Goal: Information Seeking & Learning: Learn about a topic

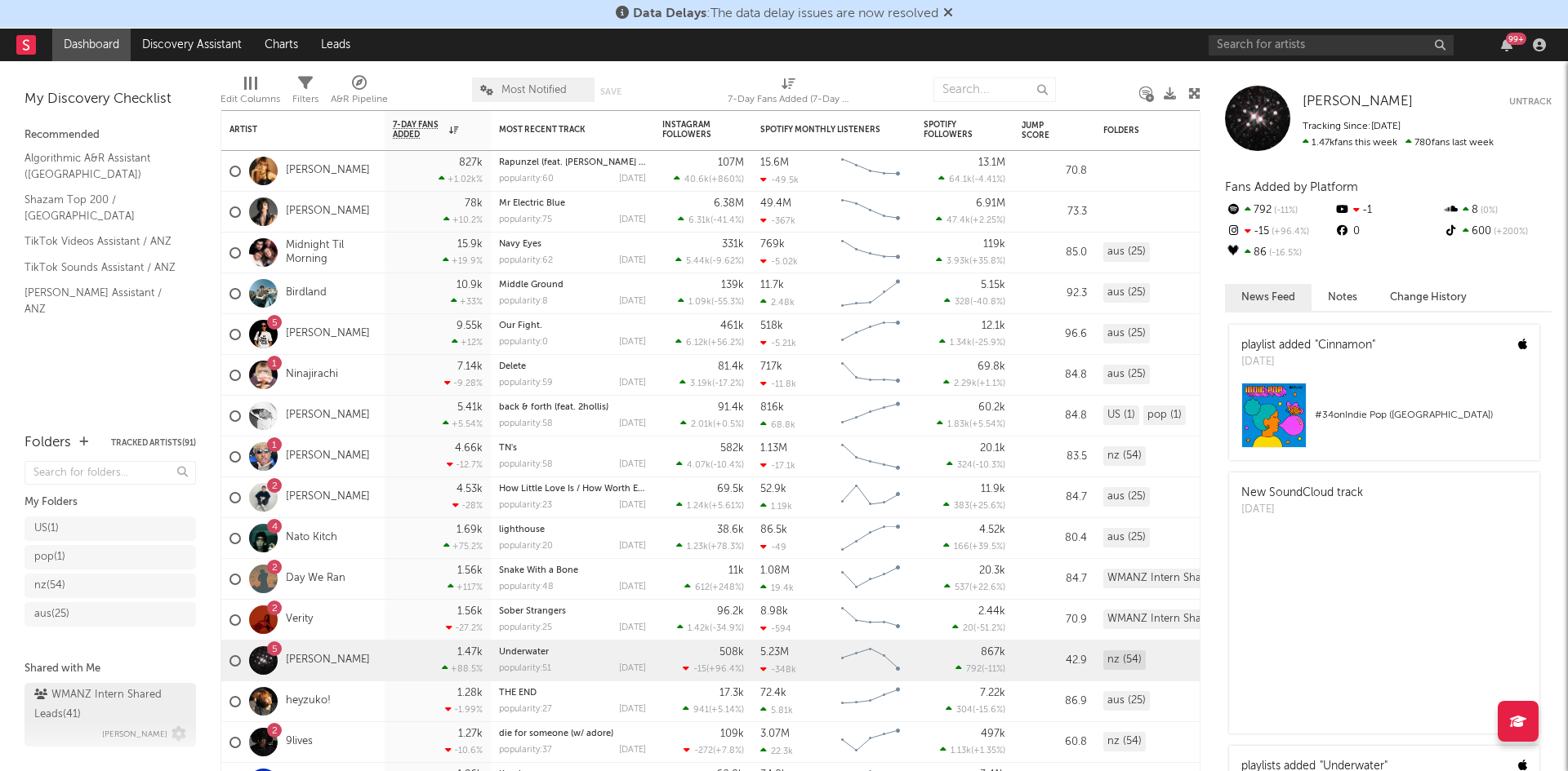
click at [116, 703] on div "WMANZ Intern Shared Leads ( 41 )" at bounding box center [108, 705] width 147 height 39
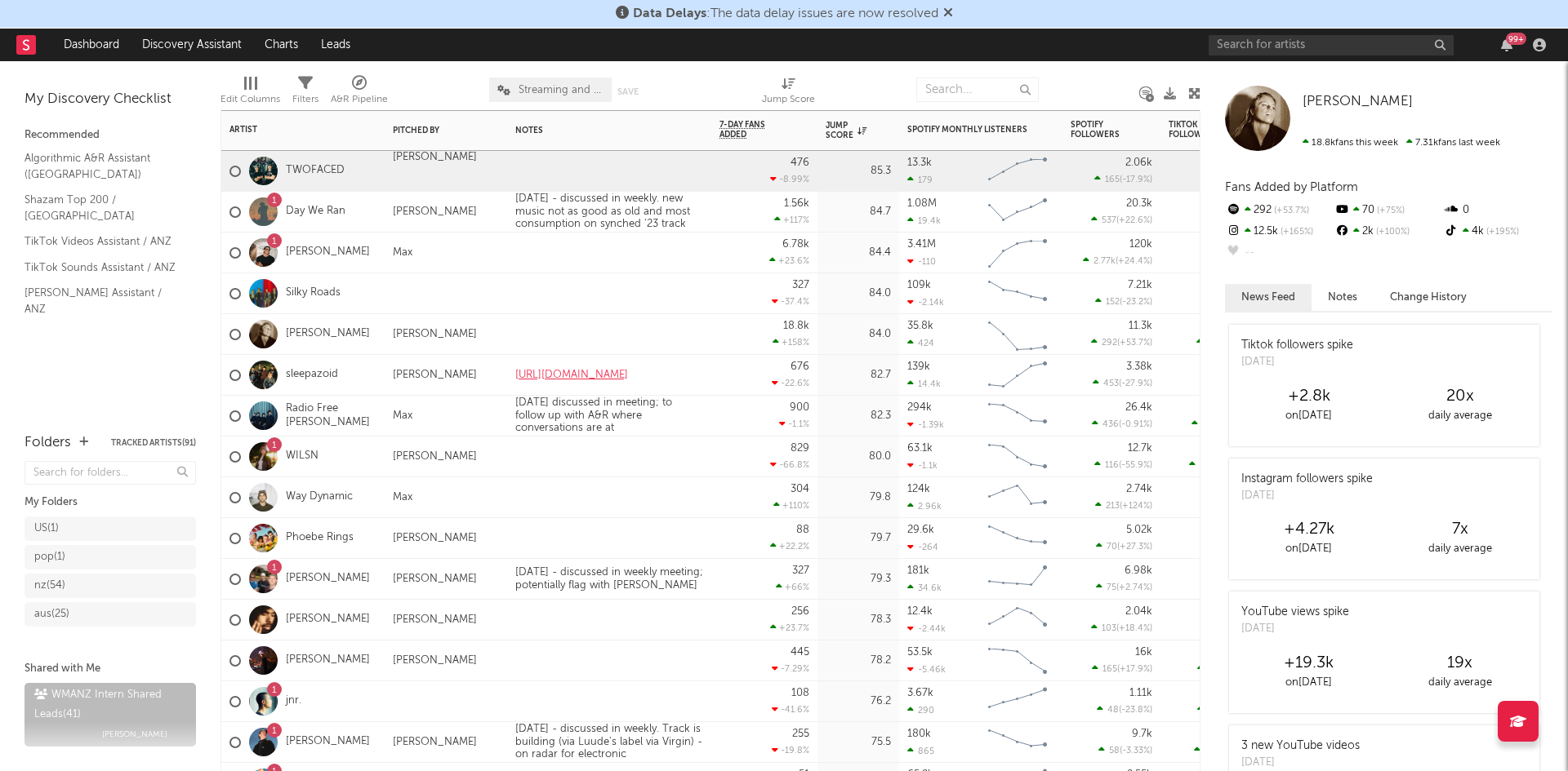
click at [320, 159] on div "TWOFACED" at bounding box center [287, 170] width 116 height 47
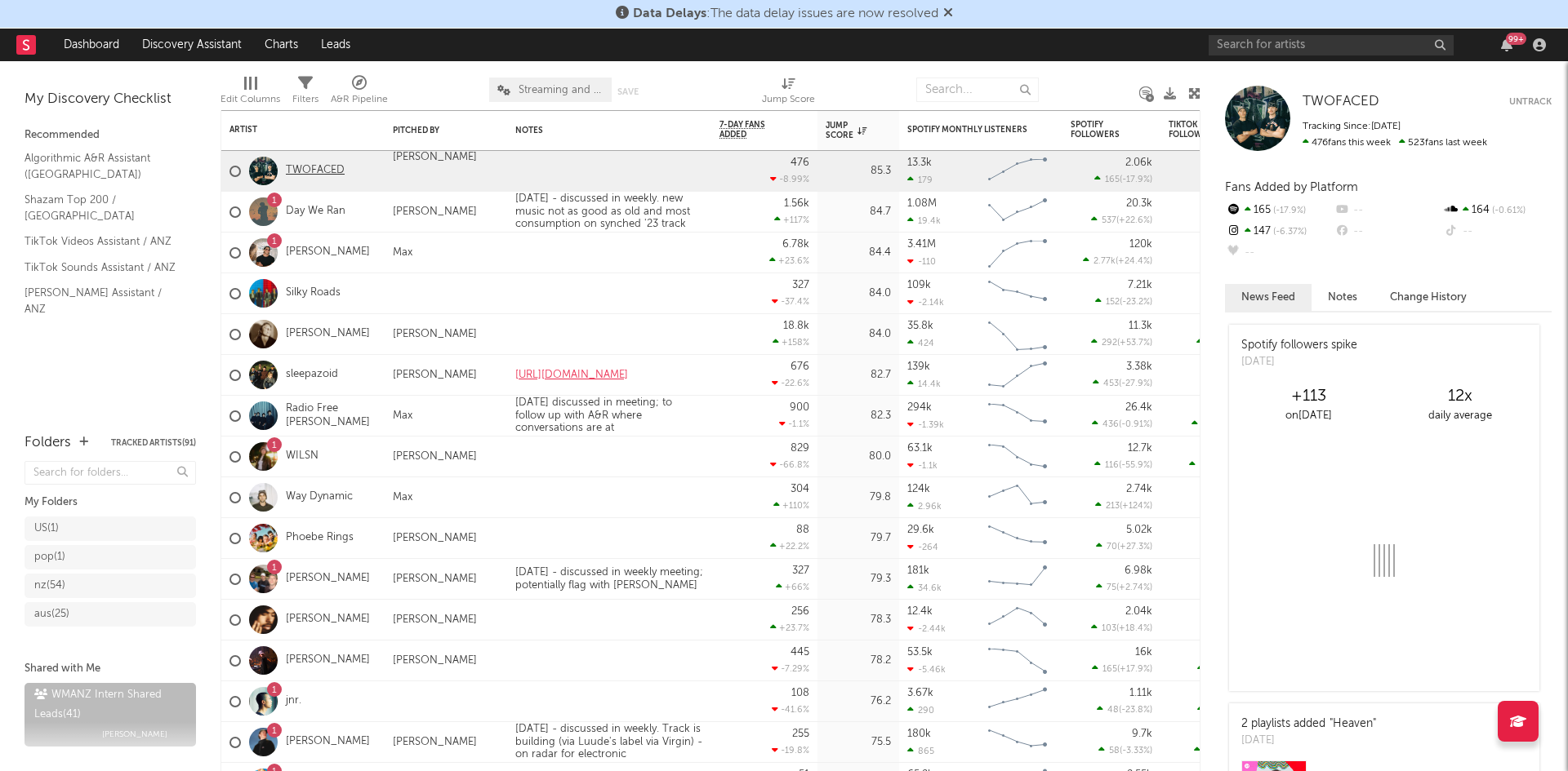
click at [309, 175] on link "TWOFACED" at bounding box center [315, 170] width 59 height 13
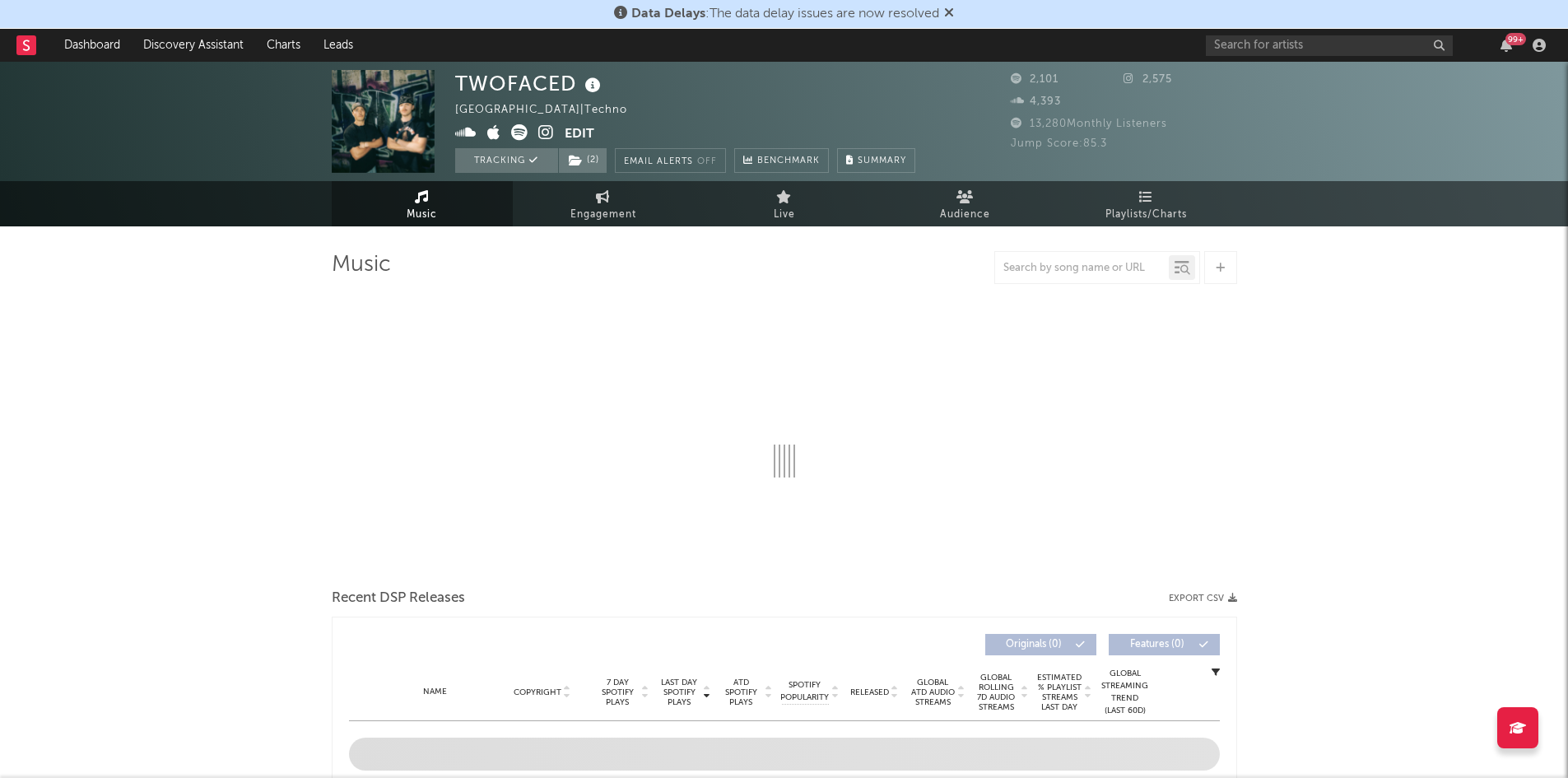
select select "6m"
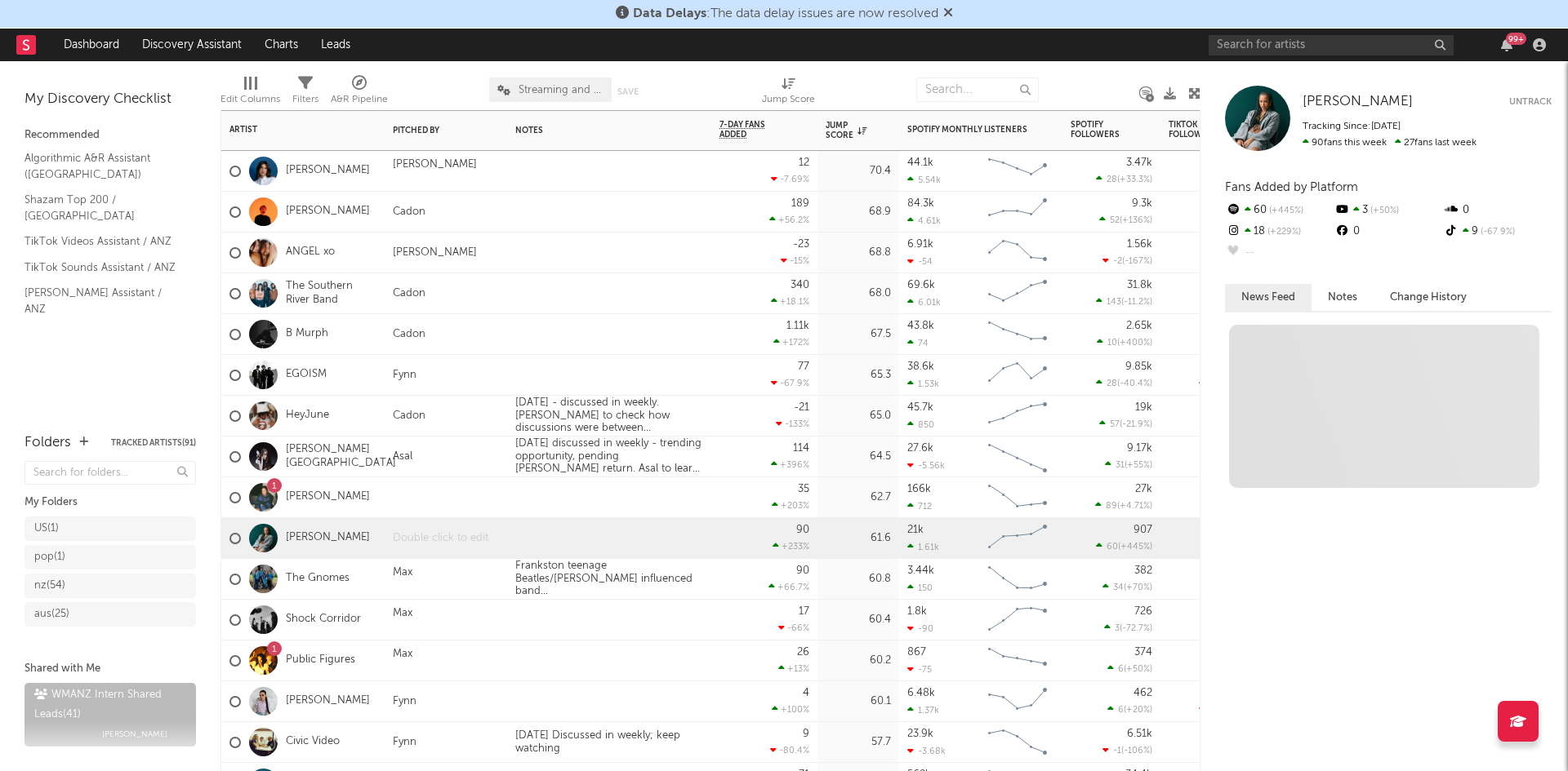
click at [409, 538] on div at bounding box center [445, 538] width 122 height 40
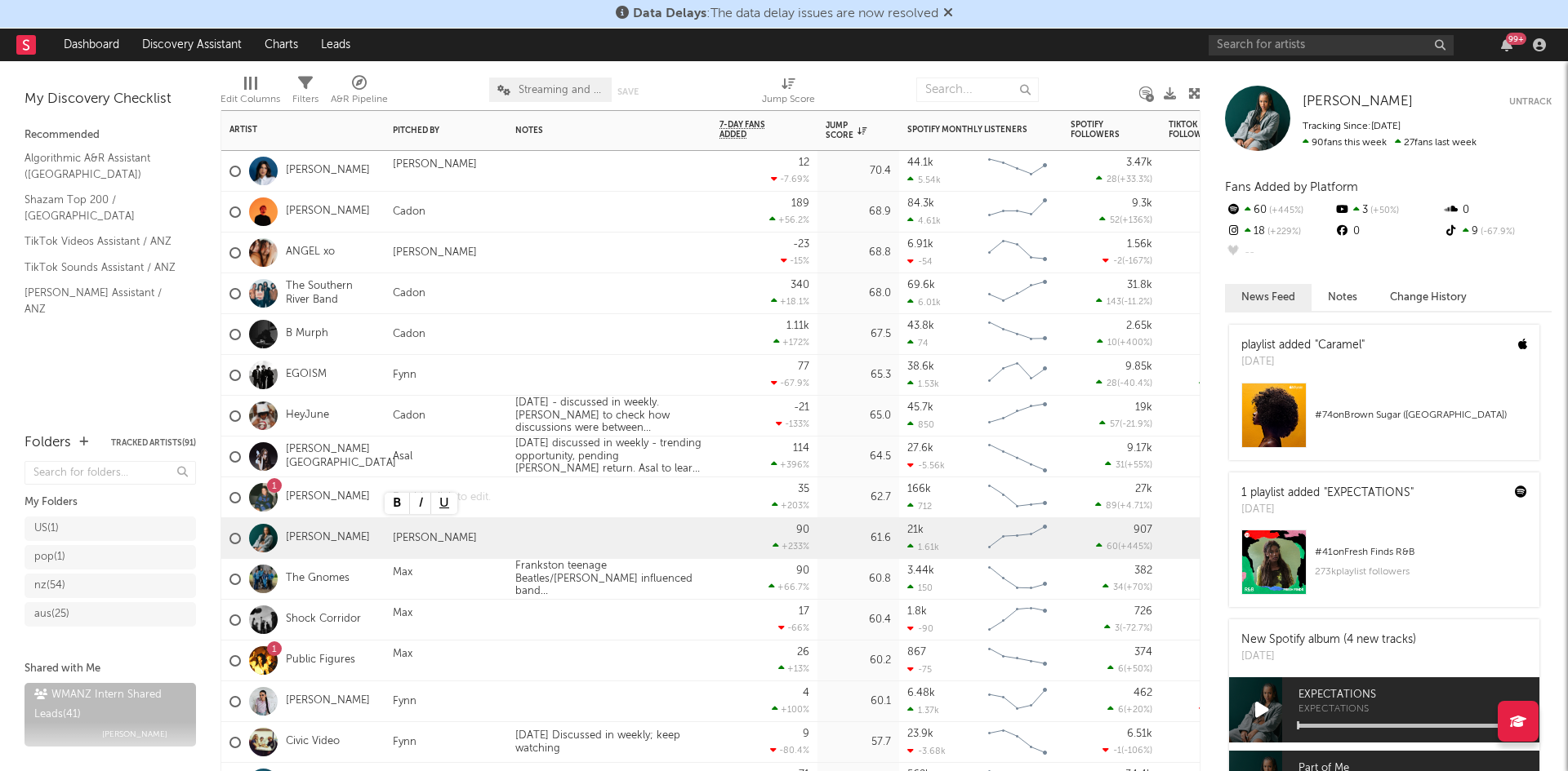
click at [480, 491] on div at bounding box center [445, 498] width 122 height 40
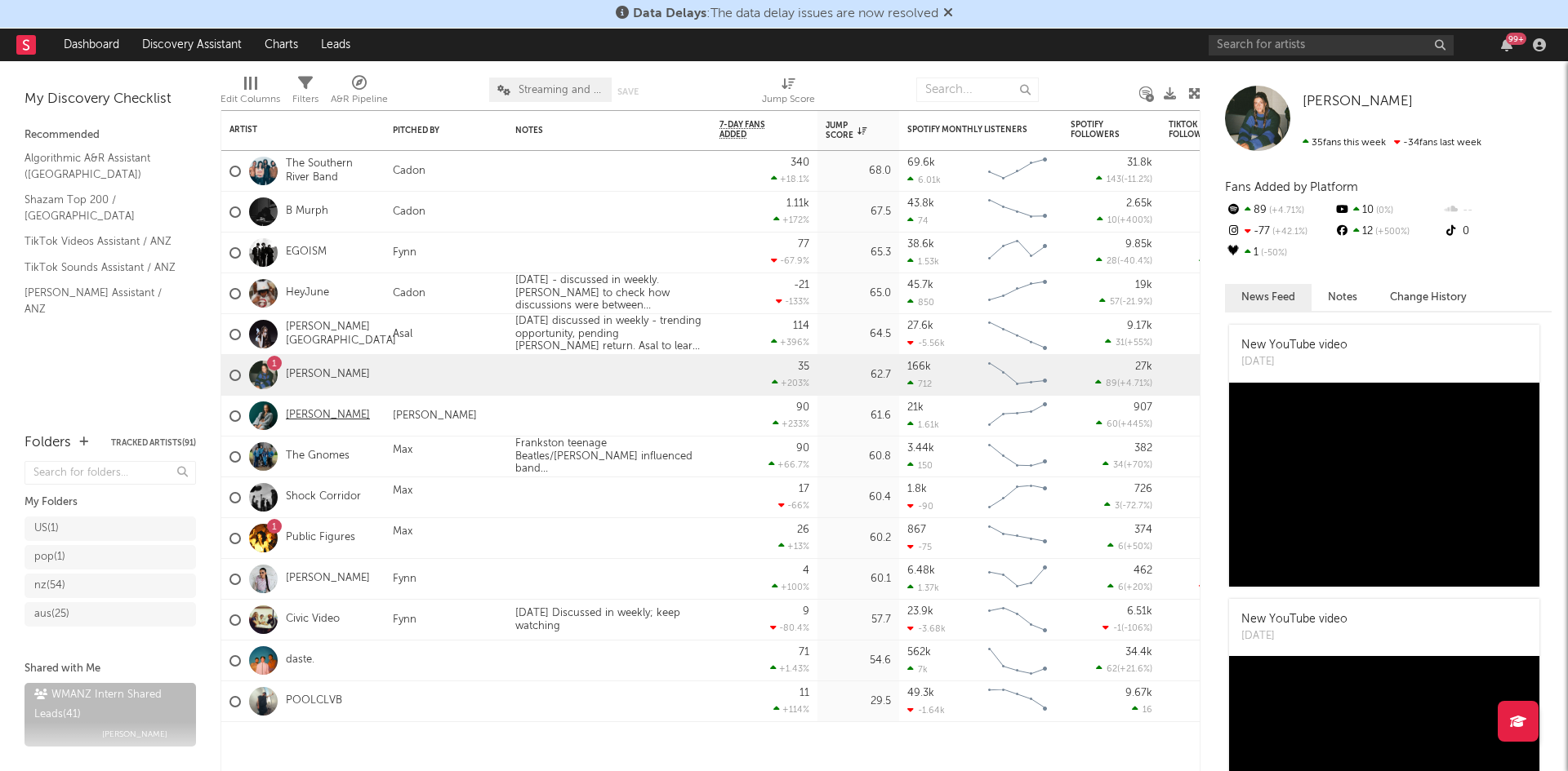
click at [305, 417] on link "[PERSON_NAME]" at bounding box center [327, 416] width 84 height 13
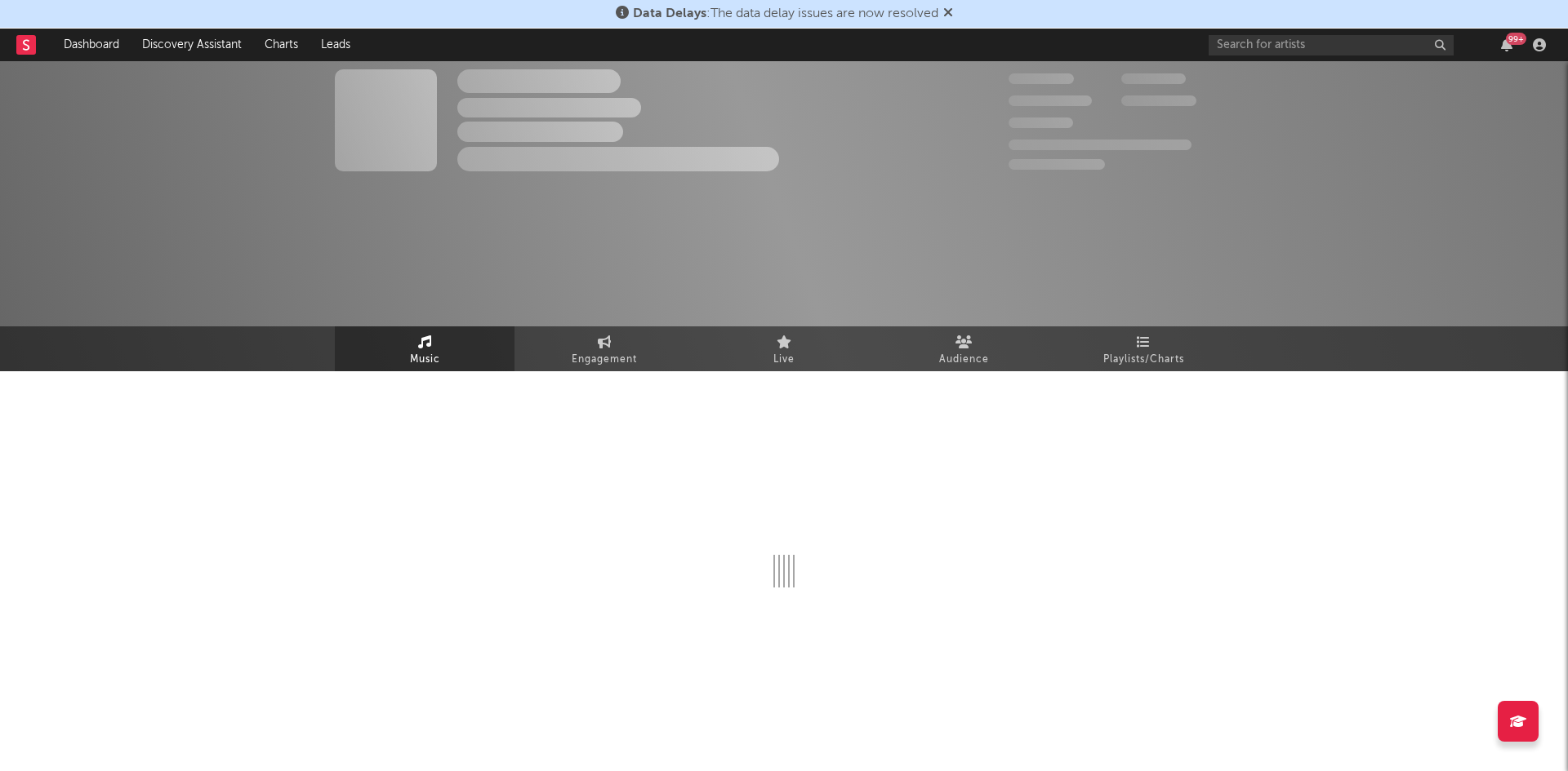
select select "6m"
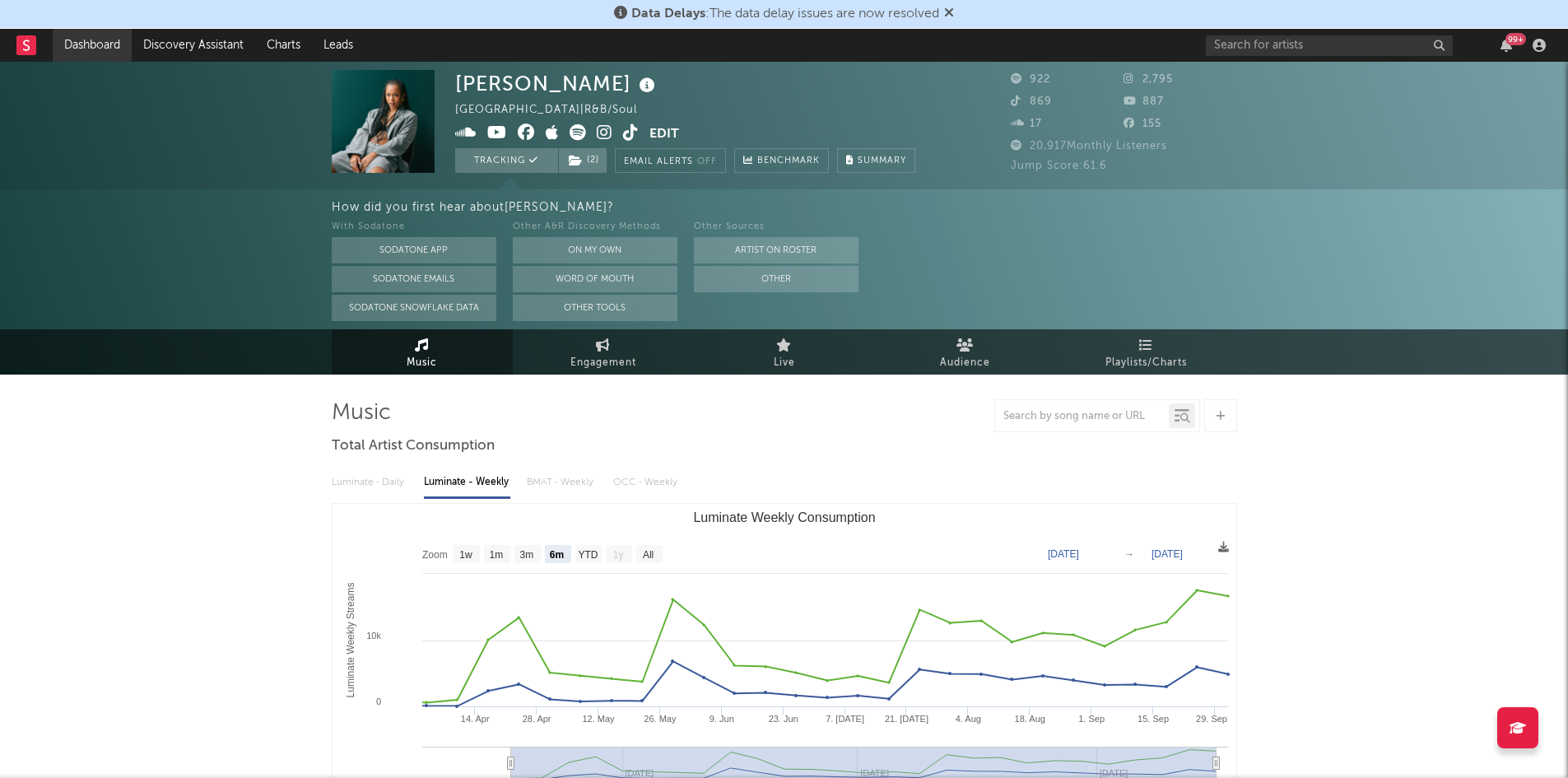
click at [113, 46] on link "Dashboard" at bounding box center [91, 46] width 79 height 33
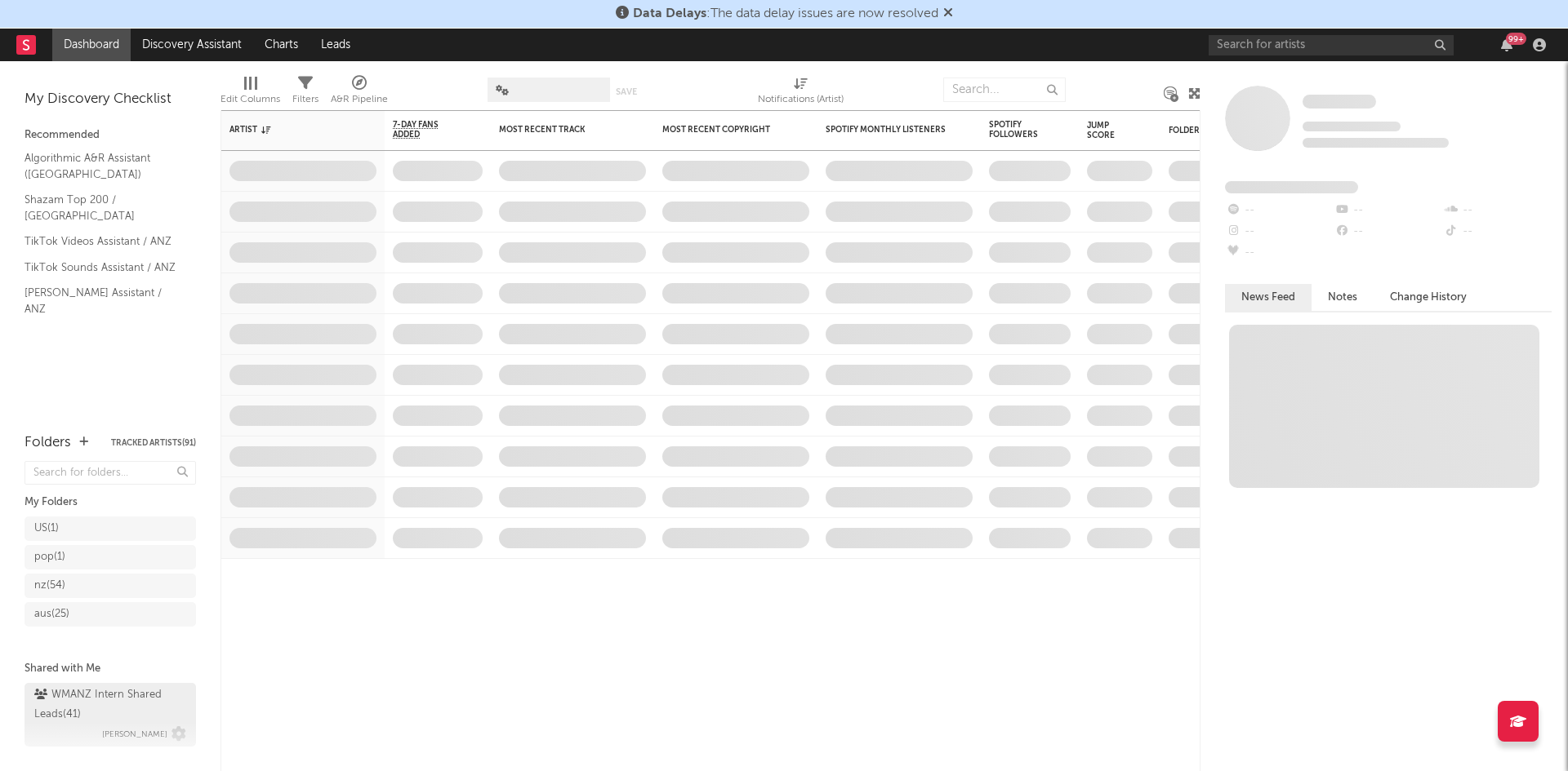
click at [125, 735] on span "[PERSON_NAME]" at bounding box center [135, 734] width 65 height 19
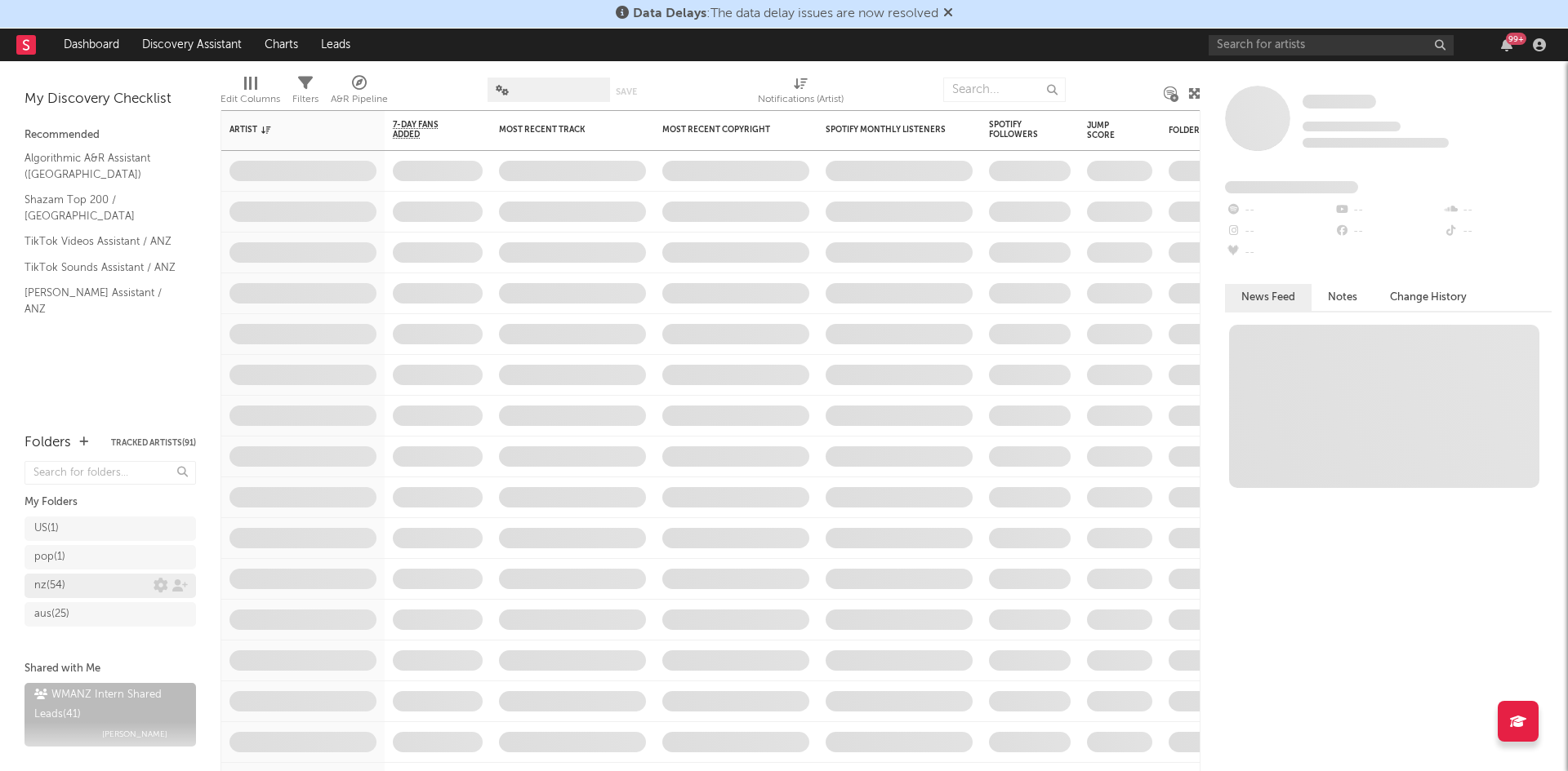
click at [84, 578] on div "nz ( 54 )" at bounding box center [94, 586] width 119 height 19
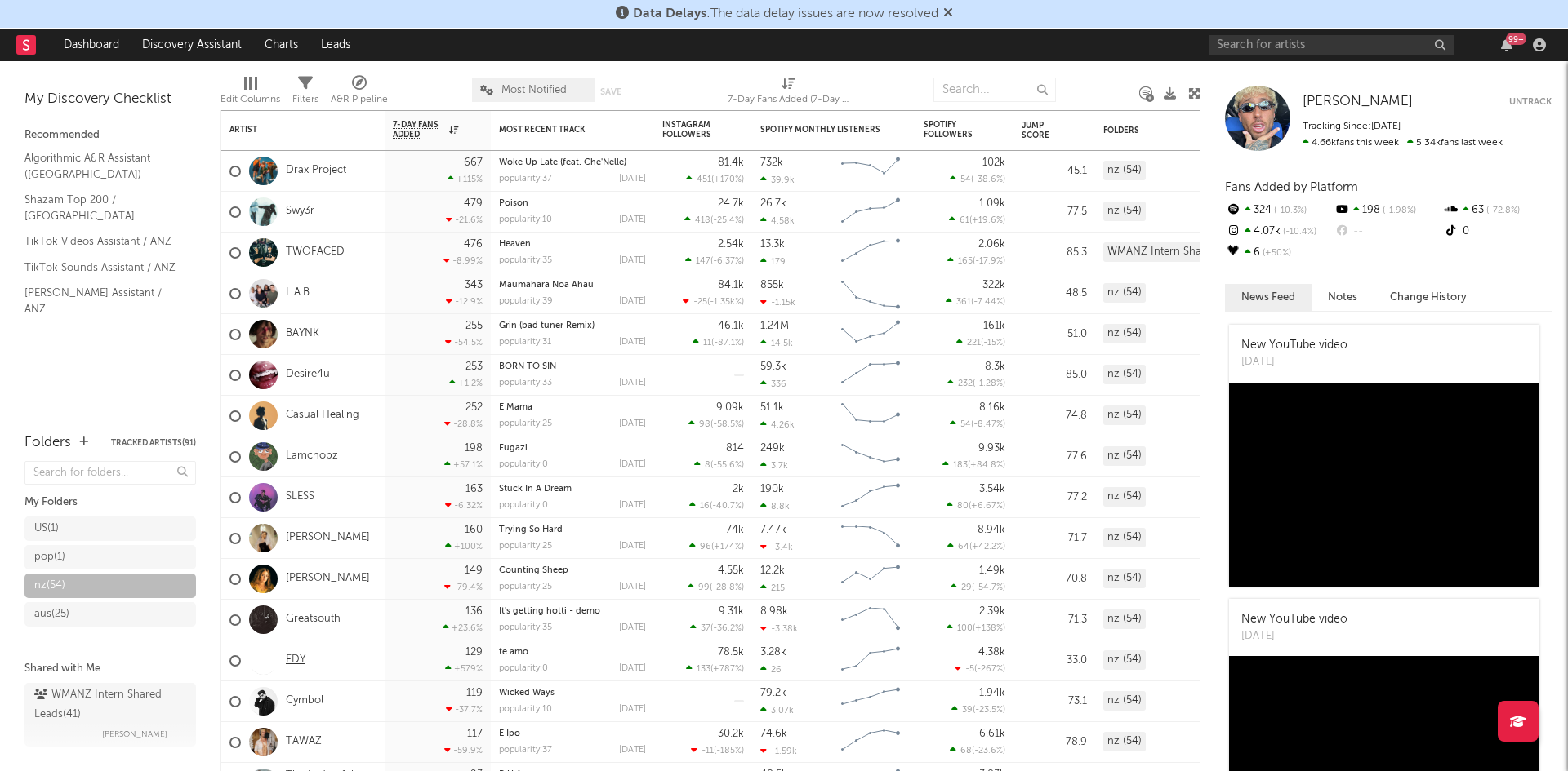
click at [302, 663] on link "EDY" at bounding box center [296, 660] width 19 height 13
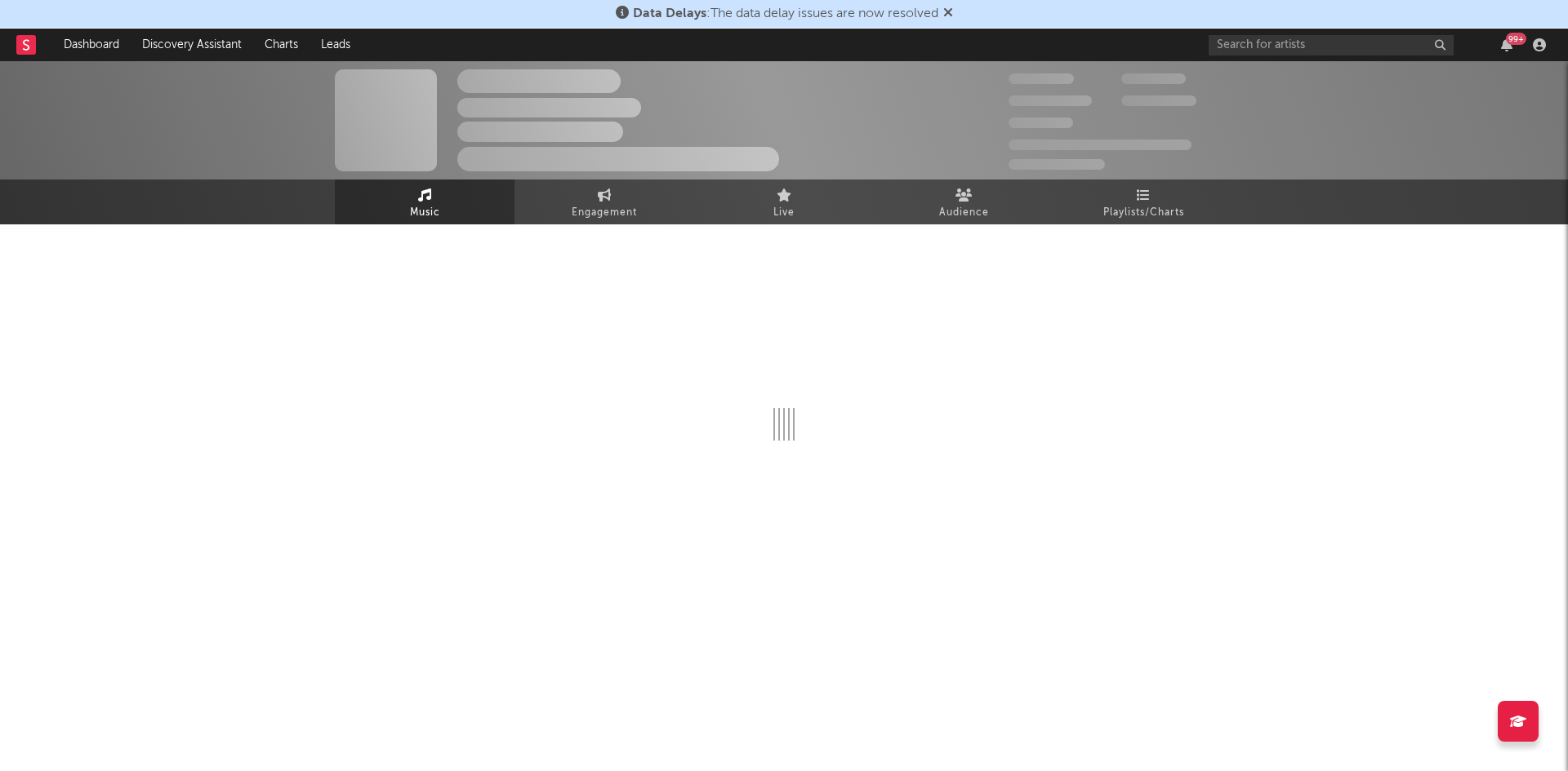
select select "6m"
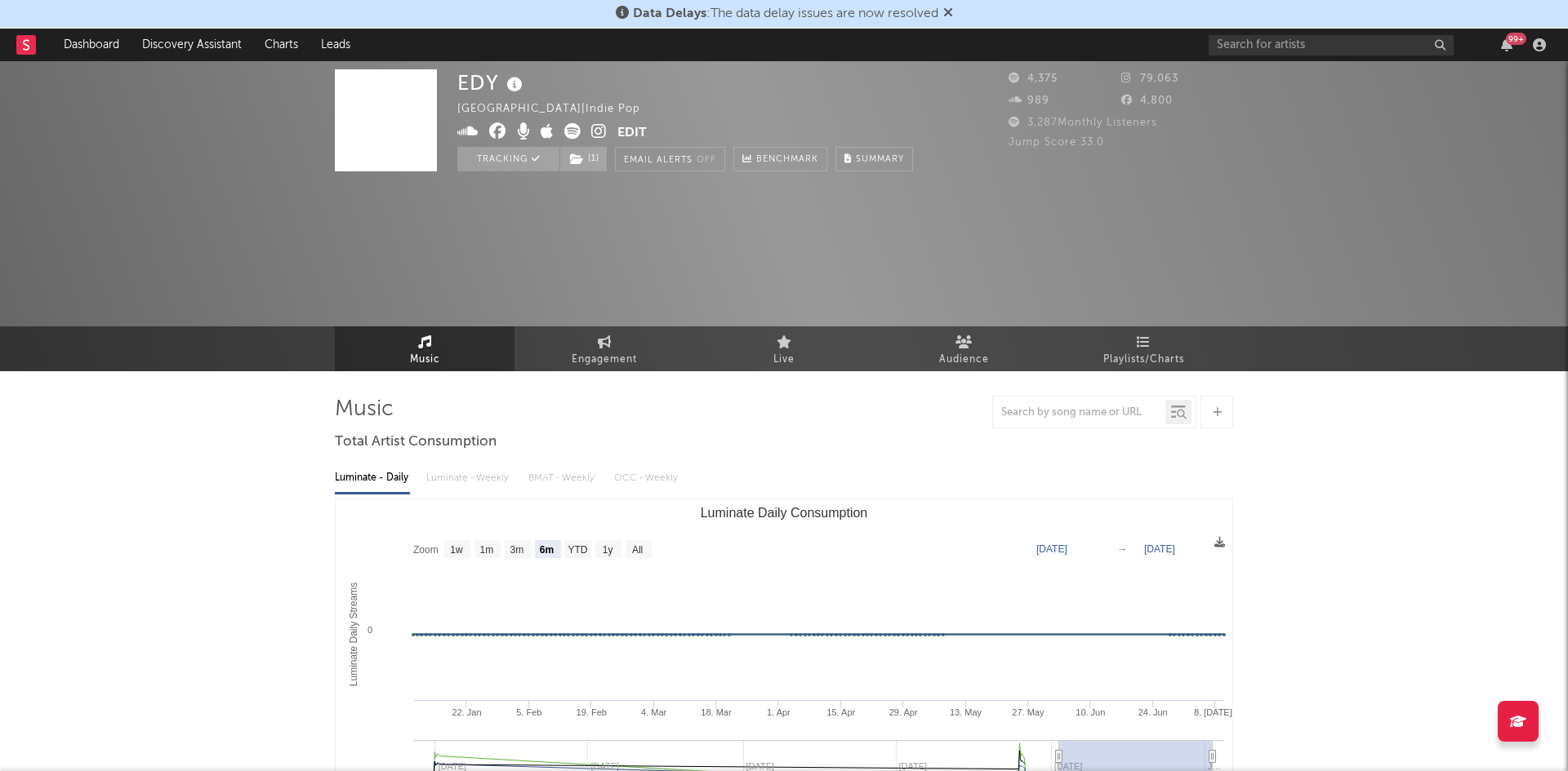
select select "6m"
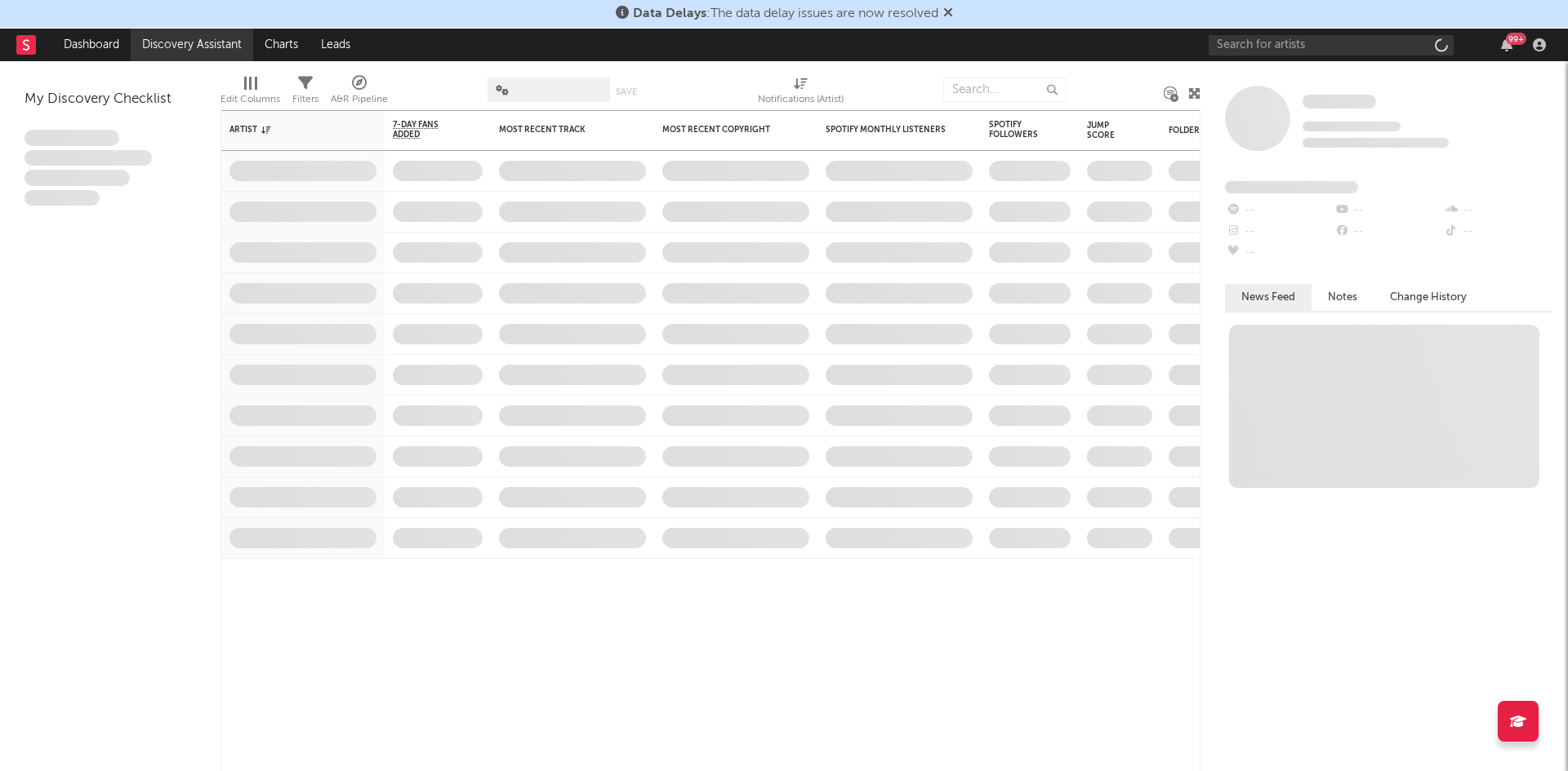
click at [185, 46] on link "Discovery Assistant" at bounding box center [192, 45] width 122 height 33
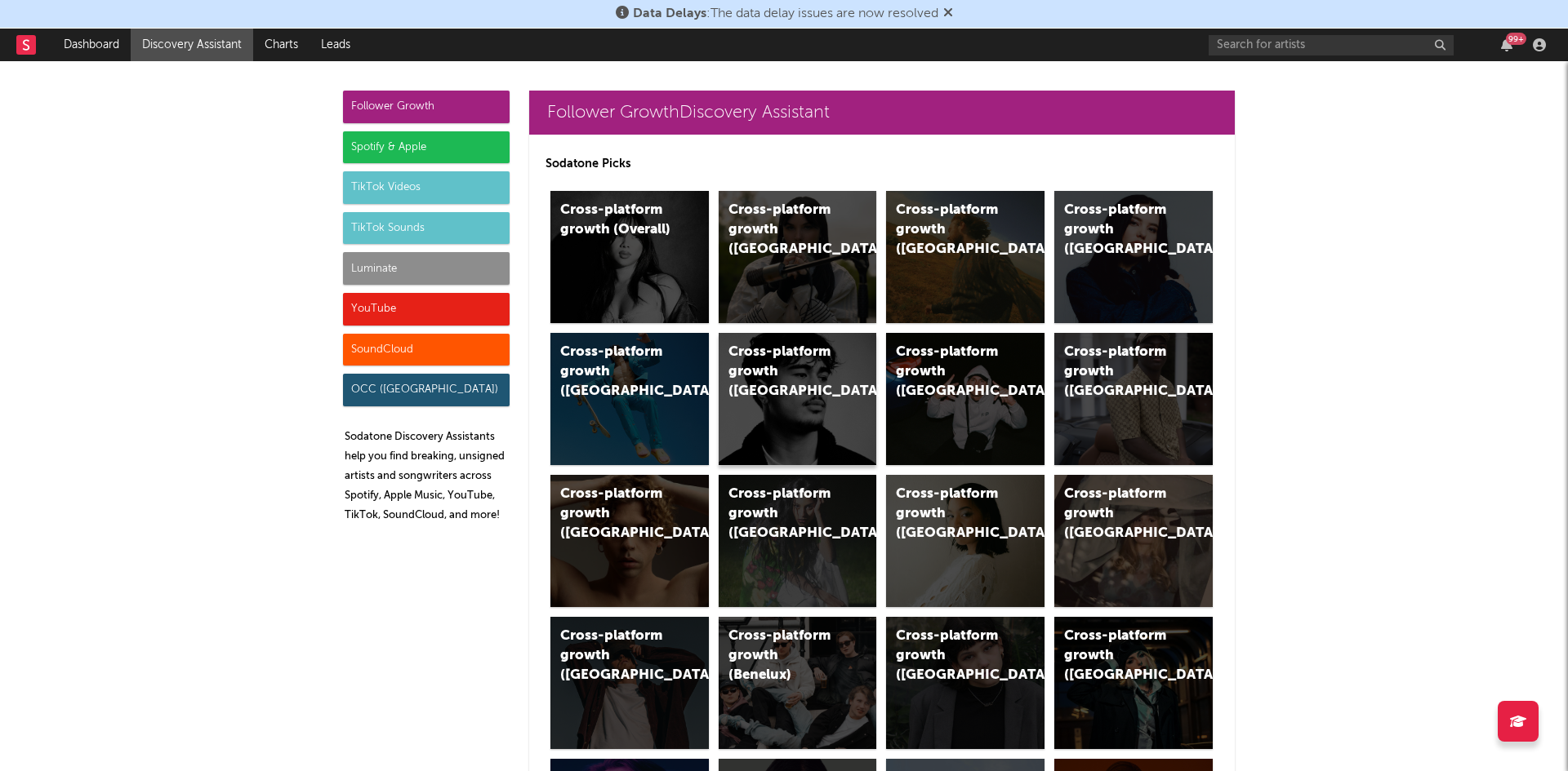
click at [831, 373] on div "Cross-platform growth (New Zealand)" at bounding box center [783, 372] width 111 height 59
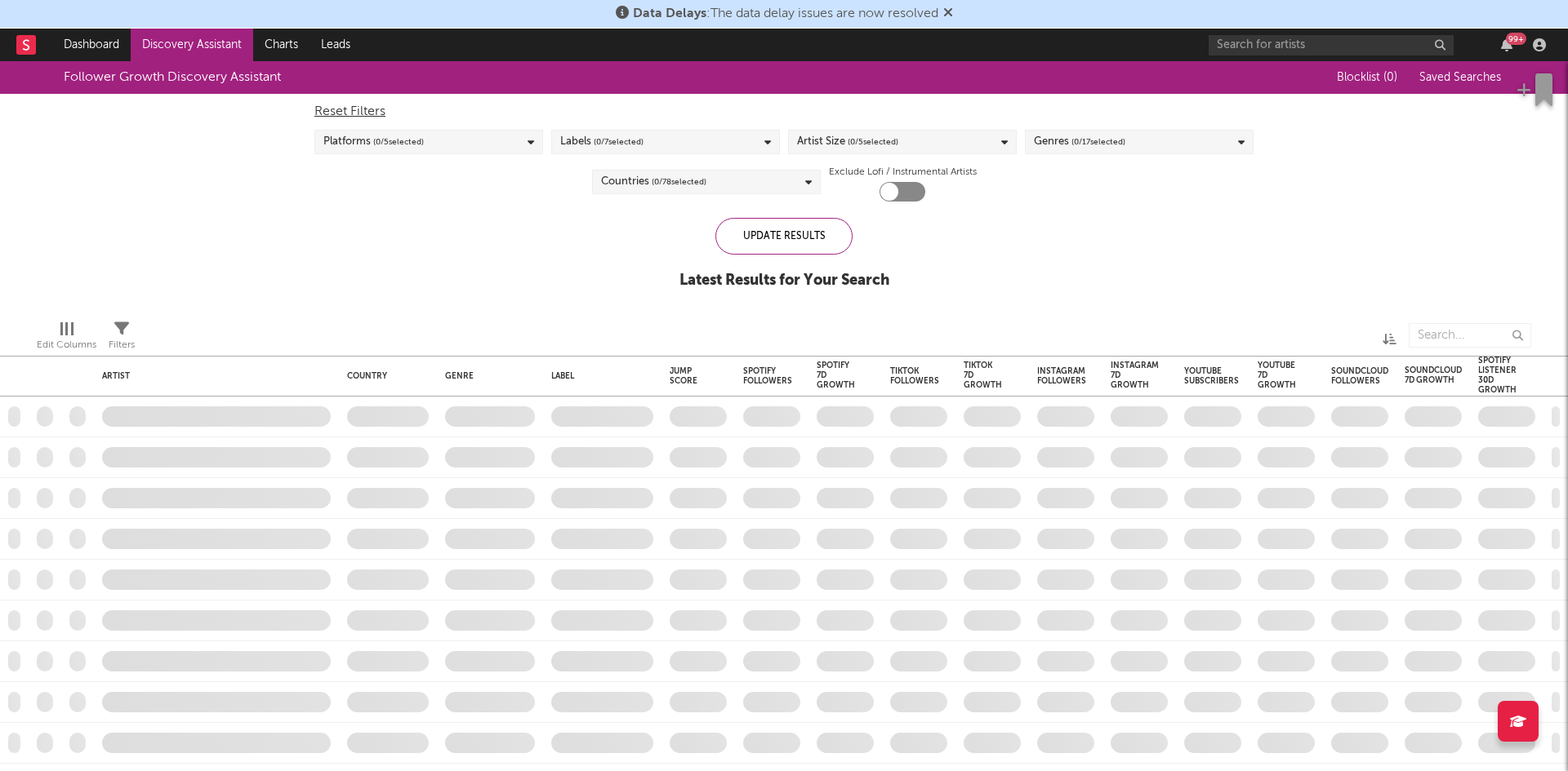
checkbox input "true"
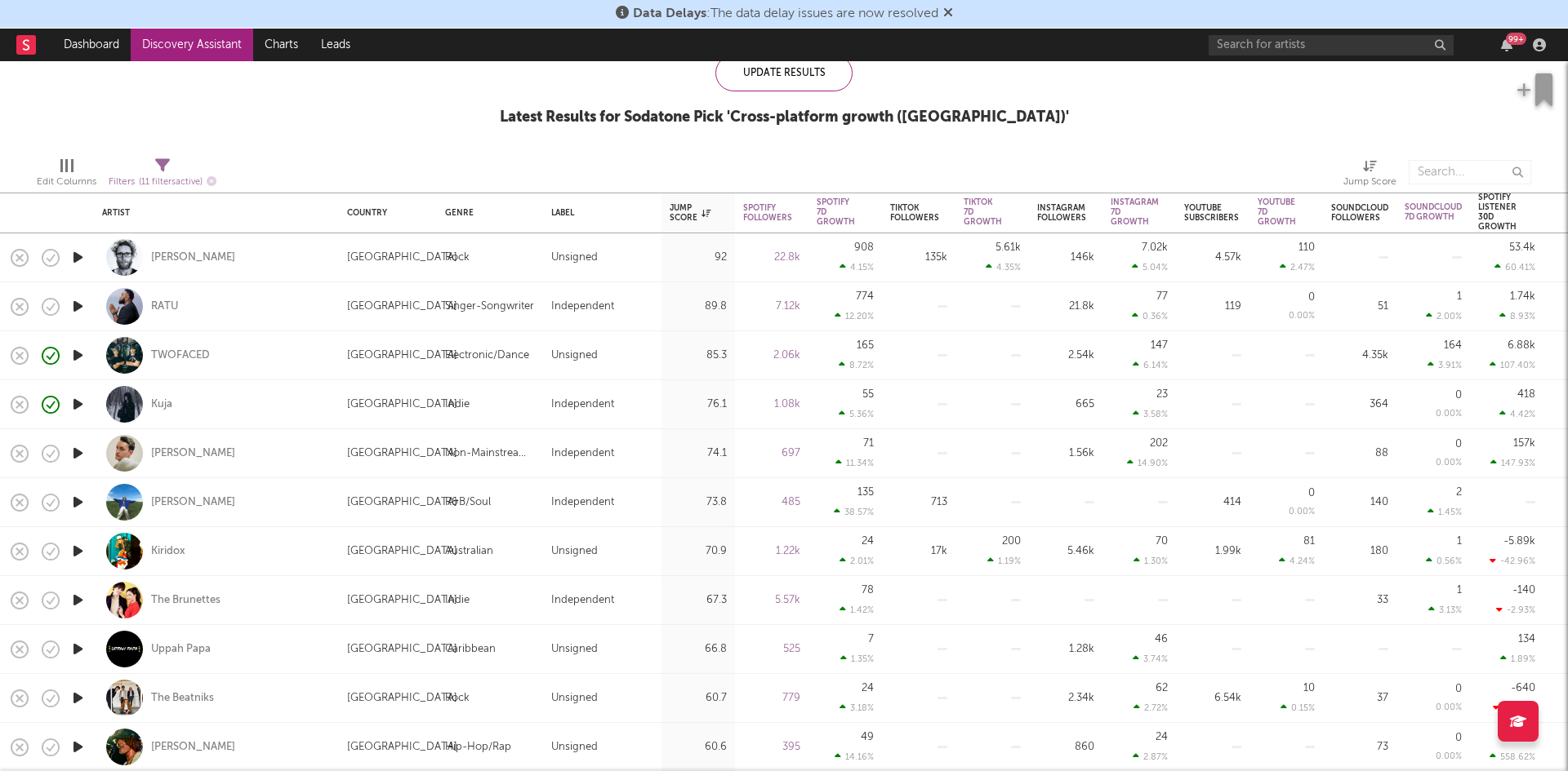
click at [74, 354] on icon "button" at bounding box center [78, 355] width 17 height 20
click at [75, 354] on icon "button" at bounding box center [77, 355] width 15 height 20
click at [76, 351] on icon "button" at bounding box center [78, 355] width 17 height 20
click at [76, 351] on icon "button" at bounding box center [77, 355] width 15 height 20
click at [77, 353] on icon "button" at bounding box center [78, 355] width 17 height 20
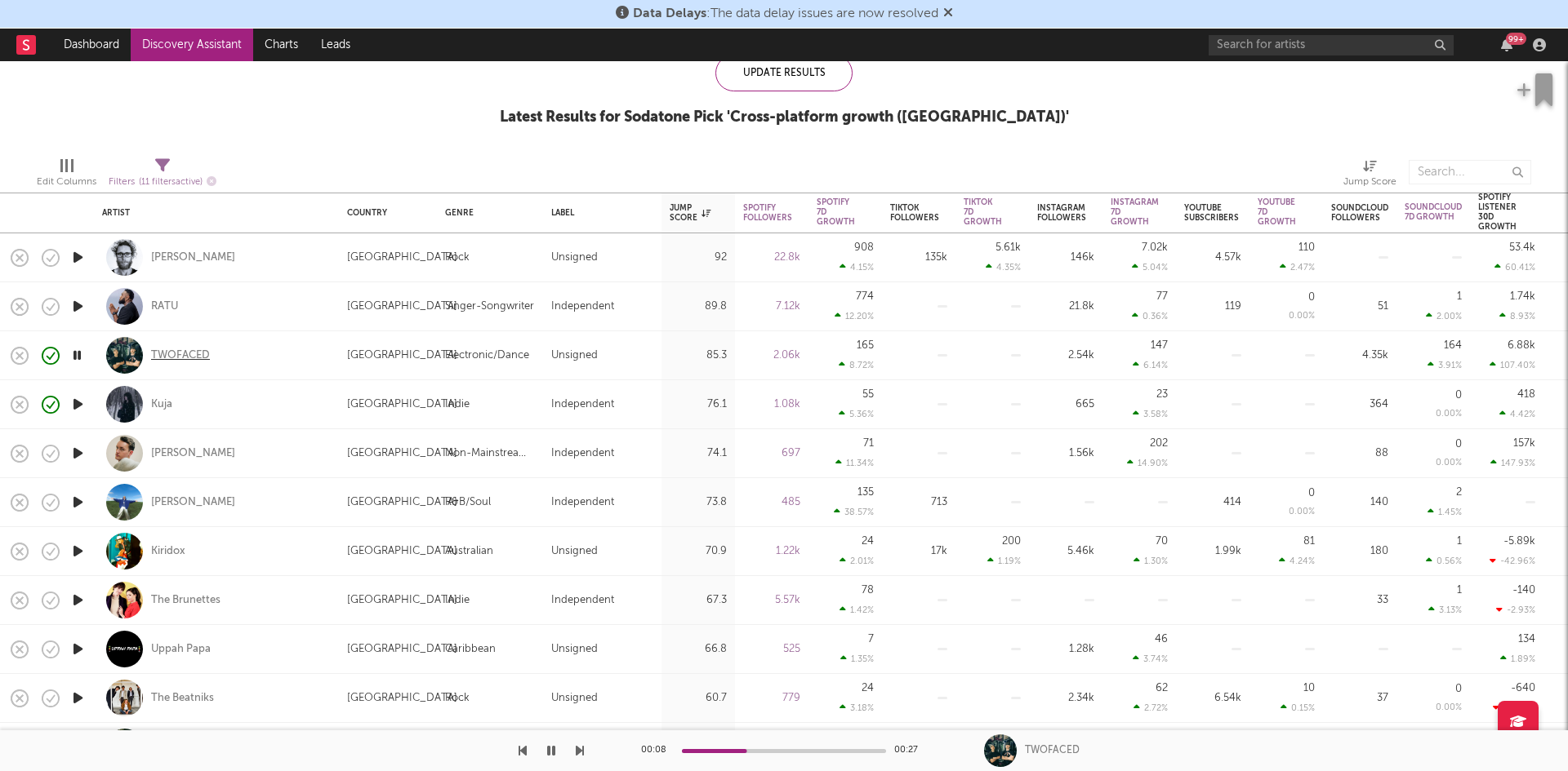
click at [175, 349] on div "TWOFACED" at bounding box center [180, 355] width 59 height 14
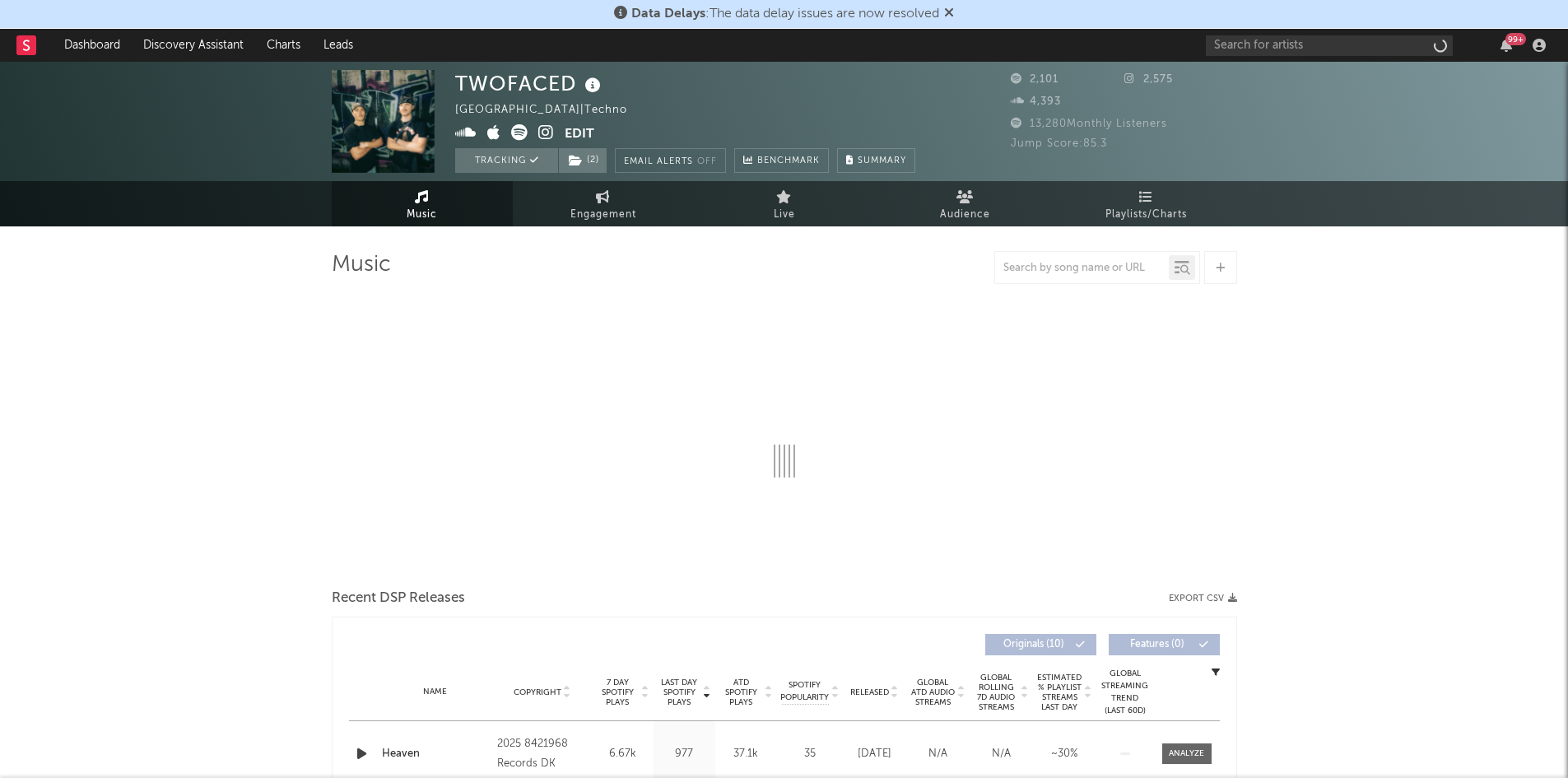
select select "6m"
